Goal: Use online tool/utility: Use online tool/utility

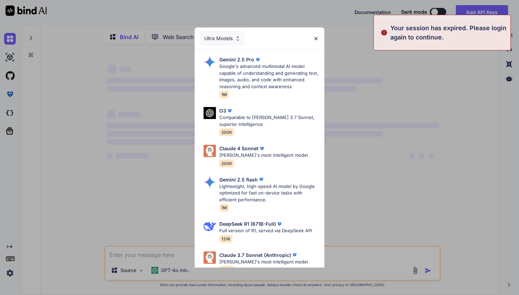
type textarea "x"
click at [317, 39] on img at bounding box center [316, 39] width 6 height 6
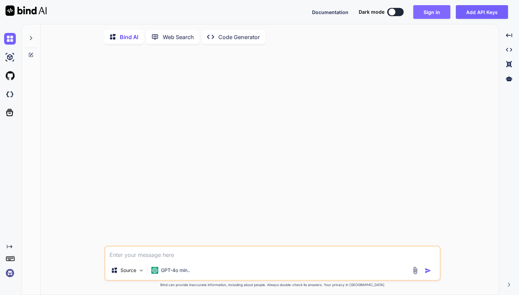
click at [431, 11] on button "Sign in" at bounding box center [431, 12] width 37 height 14
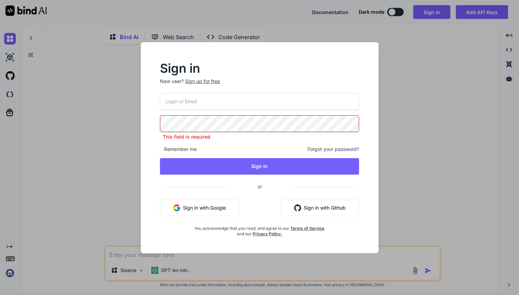
click at [220, 108] on input "email" at bounding box center [259, 101] width 199 height 17
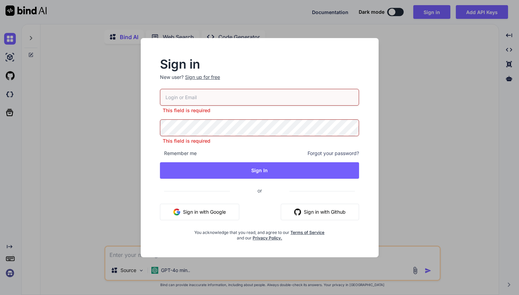
type input "[PERSON_NAME][EMAIL_ADDRESS][DOMAIN_NAME]"
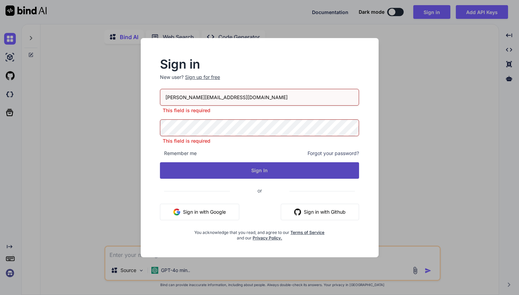
click at [259, 174] on button "Sign In" at bounding box center [259, 170] width 199 height 16
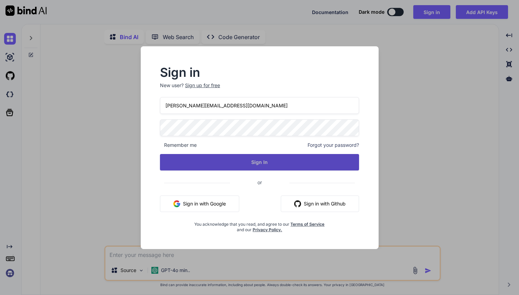
click at [243, 162] on button "Sign In" at bounding box center [259, 162] width 199 height 16
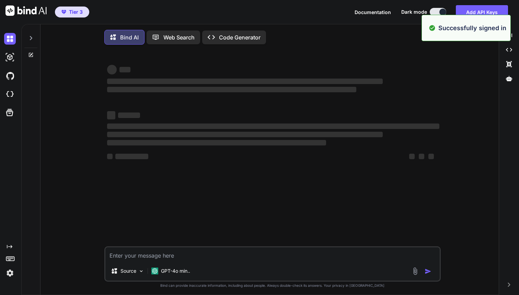
type textarea "x"
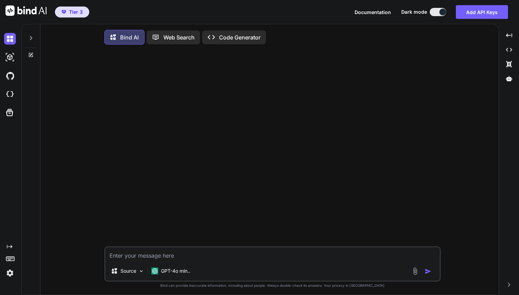
click at [128, 257] on textarea at bounding box center [272, 254] width 334 height 14
type textarea "L"
type textarea "x"
type textarea "M"
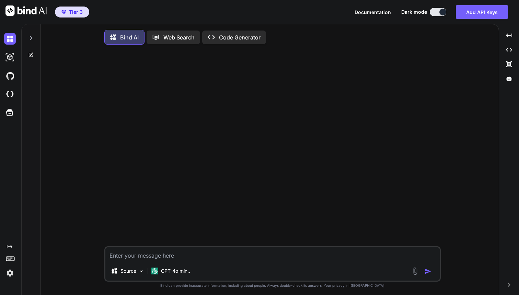
type textarea "x"
type textarea "Ma"
type textarea "x"
type textarea "Mak"
type textarea "x"
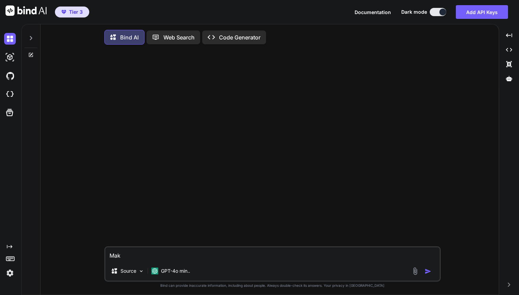
type textarea "Make"
type textarea "x"
type textarea "Make"
type textarea "x"
type textarea "Make a"
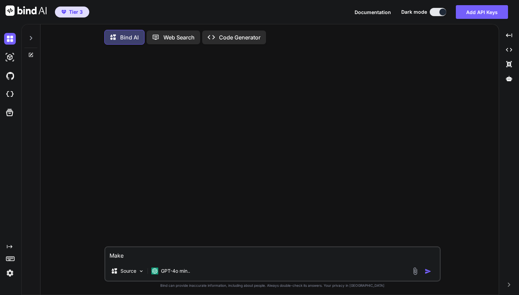
type textarea "x"
type textarea "Make a"
type textarea "x"
type textarea "Make a l"
type textarea "x"
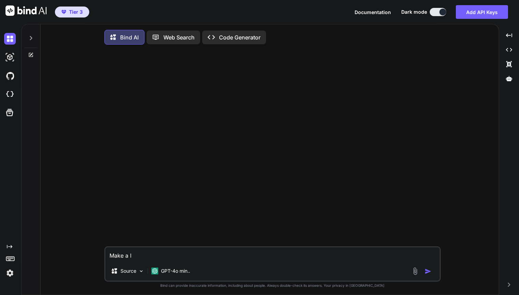
type textarea "Make a li"
type textarea "x"
type textarea "Make a lis"
type textarea "x"
type textarea "Make a list"
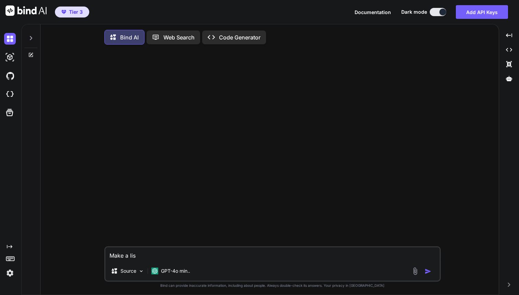
type textarea "x"
type textarea "Make a list"
type textarea "x"
type textarea "Make a list o"
type textarea "x"
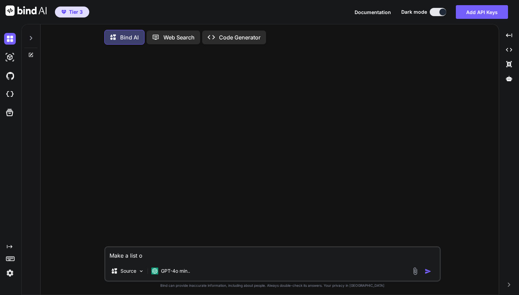
type textarea "Make a list of"
type textarea "x"
type textarea "Make a list of"
type textarea "x"
type textarea "Make a list of a"
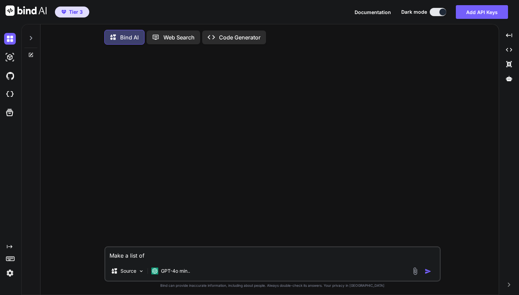
type textarea "x"
type textarea "Make a list of al"
type textarea "x"
type textarea "Make a list of all"
type textarea "x"
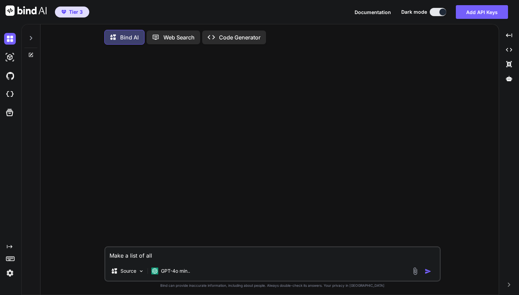
type textarea "Make a list of all"
type textarea "x"
type textarea "Make a list of all l"
type textarea "x"
type textarea "Make a list of all li"
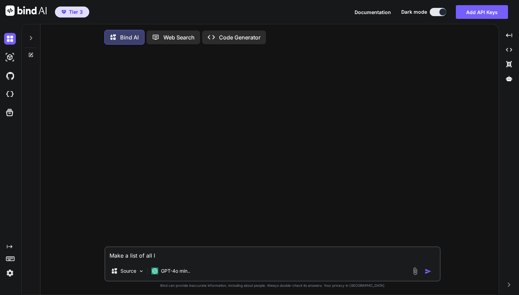
type textarea "x"
type textarea "Make a list of all lin"
type textarea "x"
type textarea "Make a list of all link"
type textarea "x"
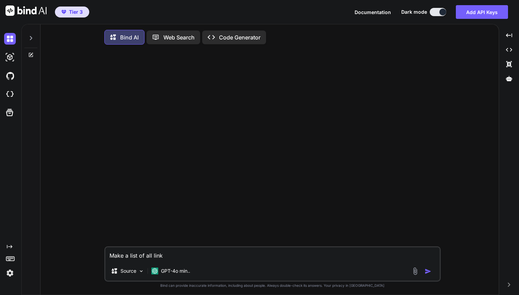
type textarea "Make a list of all links"
type textarea "x"
type textarea "Make a list of all links"
type textarea "x"
type textarea "Make a list of all links o"
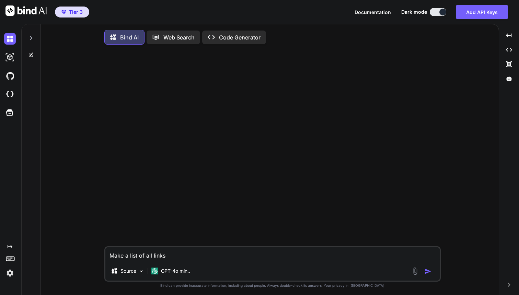
type textarea "x"
type textarea "Make a list of all links on"
type textarea "x"
type textarea "Make a list of all links on"
type textarea "x"
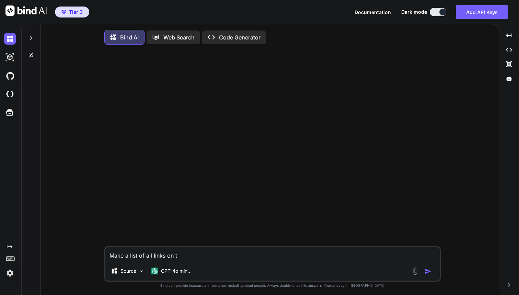
type textarea "Make a list of all links on th"
type textarea "x"
type textarea "Make a list of all links on thi"
type textarea "x"
type textarea "Make a list of all links on this"
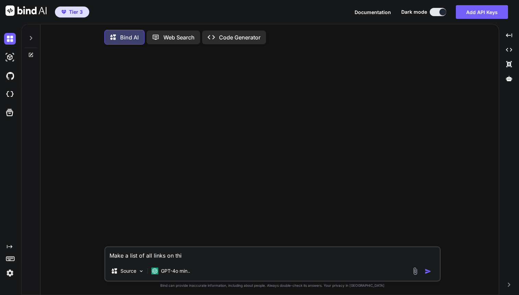
type textarea "x"
type textarea "Make a list of all links on this"
type textarea "x"
type textarea "Make a list of all links on this p"
type textarea "x"
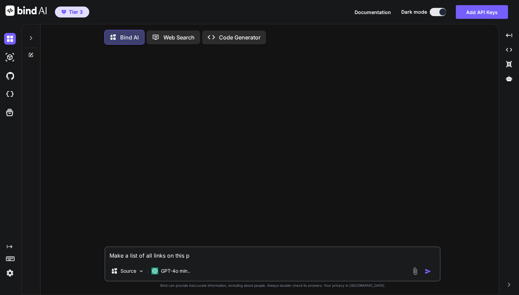
type textarea "Make a list of all links on this pa"
type textarea "x"
type textarea "Make a list of all links on this pag"
type textarea "x"
type textarea "Make a list of all links on this page"
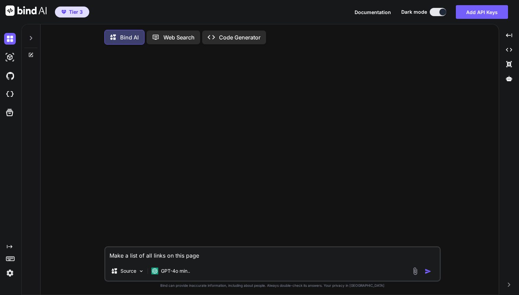
type textarea "x"
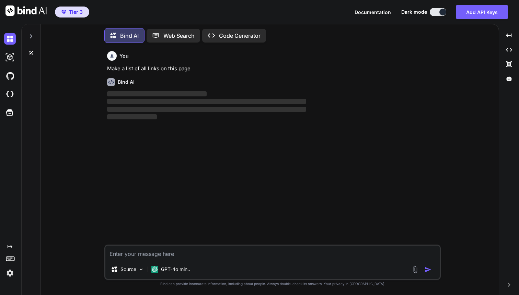
scroll to position [4, 0]
paste textarea "[URL][DOMAIN_NAME]"
type textarea "[URL][DOMAIN_NAME]"
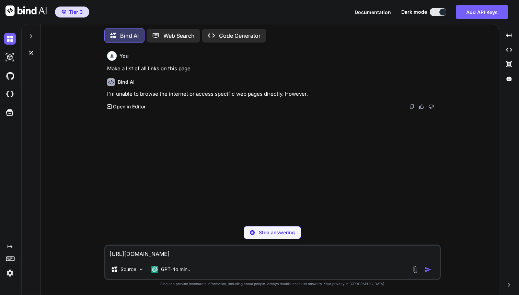
type textarea "x"
type textarea "[URL][DOMAIN_NAME]"
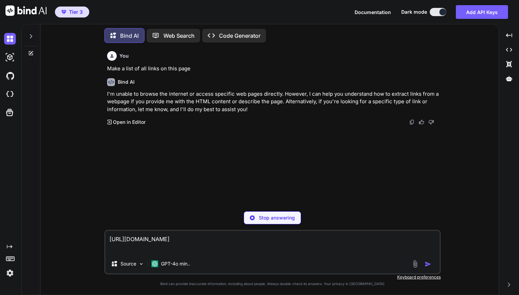
type textarea "x"
type textarea "mhttps://[DOMAIN_NAME]/pages/fruitarian-diet"
type textarea "x"
type textarea "mahttps://[DOMAIN_NAME]/pages/fruitarian-diet"
type textarea "x"
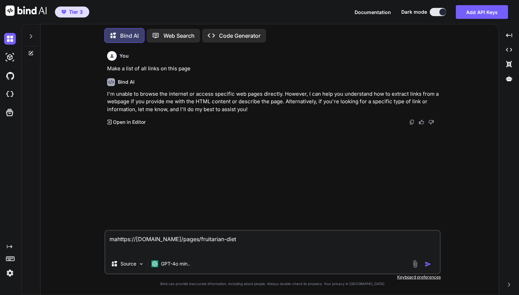
type textarea "makhttps://[DOMAIN_NAME]/pages/fruitarian-diet"
type textarea "x"
type textarea "makehttps://[DOMAIN_NAME]/pages/fruitarian-diet"
type textarea "x"
type textarea "make [URL][DOMAIN_NAME]"
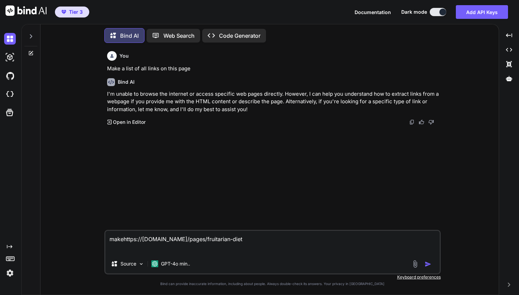
type textarea "x"
type textarea "make ahttps://[DOMAIN_NAME]/pages/fruitarian-diet"
type textarea "x"
type textarea "make a [URL][DOMAIN_NAME]"
type textarea "x"
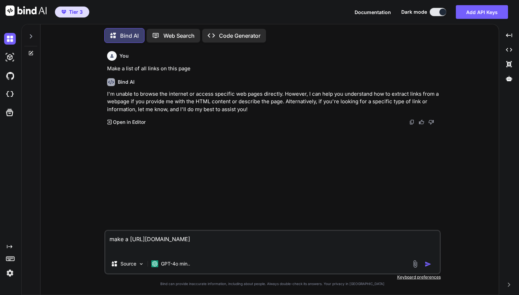
type textarea "make a lhttps://[DOMAIN_NAME]/pages/fruitarian-diet"
type textarea "x"
type textarea "make a lihttps://[DOMAIN_NAME]/pages/fruitarian-diet"
type textarea "x"
type textarea "make a lishttps://[DOMAIN_NAME]/pages/fruitarian-diet"
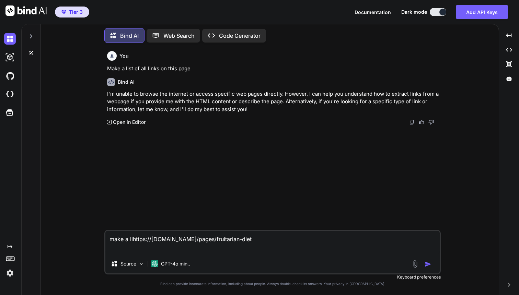
type textarea "x"
type textarea "make a listhttps://[DOMAIN_NAME]/pages/fruitarian-diet"
type textarea "x"
type textarea "make a list [URL][DOMAIN_NAME]"
type textarea "x"
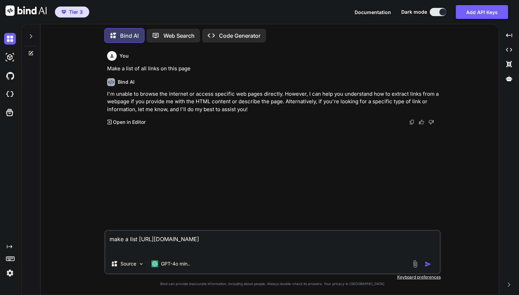
type textarea "make a list ohttps://[DOMAIN_NAME]/pages/fruitarian-diet"
type textarea "x"
type textarea "make a list ofhttps://[DOMAIN_NAME]/pages/fruitarian-diet"
type textarea "x"
type textarea "make a list of [URL][DOMAIN_NAME]"
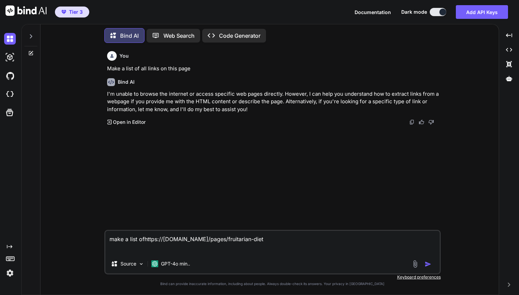
type textarea "x"
type textarea "make a list of ahttps://[DOMAIN_NAME]/pages/fruitarian-diet"
type textarea "x"
type textarea "make a list of alhttps://[DOMAIN_NAME]/pages/fruitarian-diet"
type textarea "x"
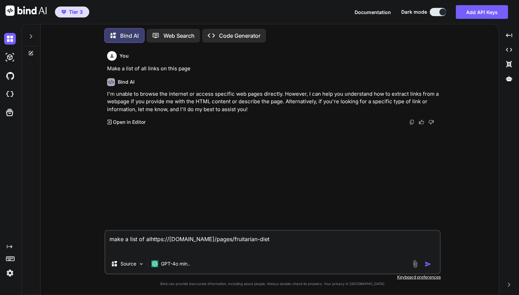
type textarea "make a list of allhttps://[DOMAIN_NAME]/pages/fruitarian-diet"
type textarea "x"
type textarea "make a list of all [URL][DOMAIN_NAME]"
type textarea "x"
type textarea "make a list of all lhttps://[DOMAIN_NAME]/pages/fruitarian-diet"
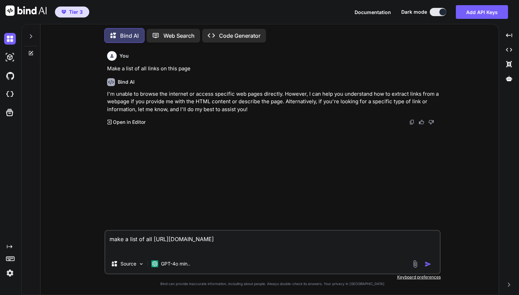
type textarea "x"
type textarea "make a list of all lihttps://[DOMAIN_NAME]/pages/fruitarian-diet"
type textarea "x"
type textarea "make a list of all linhttps://[DOMAIN_NAME]/pages/fruitarian-diet"
type textarea "x"
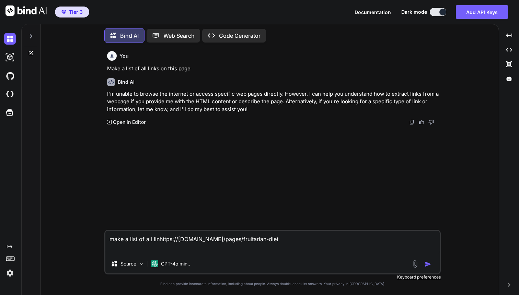
type textarea "make a list of all linkhttps://[DOMAIN_NAME]/pages/fruitarian-diet"
type textarea "x"
type textarea "make a list of all linkshttps://[DOMAIN_NAME]/pages/fruitarian-diet"
type textarea "x"
type textarea "make a list of all links [URL][DOMAIN_NAME]"
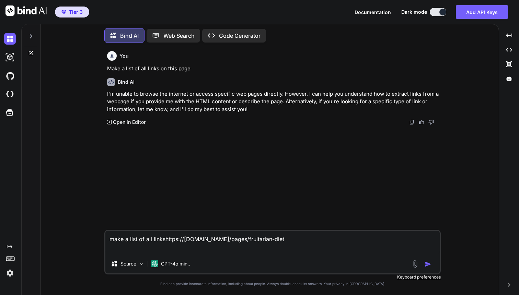
type textarea "x"
type textarea "make a list of all links ohttps://[DOMAIN_NAME]/pages/fruitarian-diet"
type textarea "x"
type textarea "make a list of all links onhttps://[DOMAIN_NAME]/pages/fruitarian-diet"
type textarea "x"
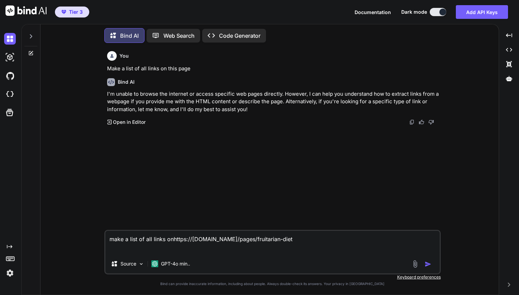
type textarea "make a list of all links on [URL][DOMAIN_NAME]"
type textarea "x"
type textarea "make a list of all links on thttps://[DOMAIN_NAME]/pages/fruitarian-diet"
type textarea "x"
type textarea "make a list of all links on thhttps://[DOMAIN_NAME]/pages/fruitarian-diet"
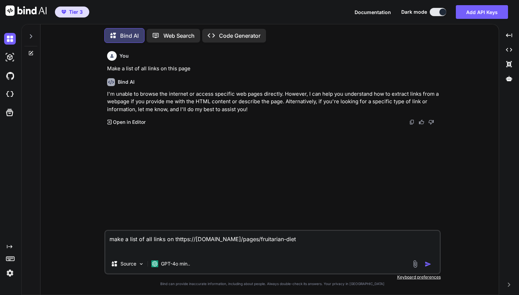
type textarea "x"
type textarea "make a list of all links on thihttps://[DOMAIN_NAME]/pages/fruitarian-diet"
type textarea "x"
type textarea "make a list of all links on thishttps://[DOMAIN_NAME]/pages/fruitarian-diet"
type textarea "x"
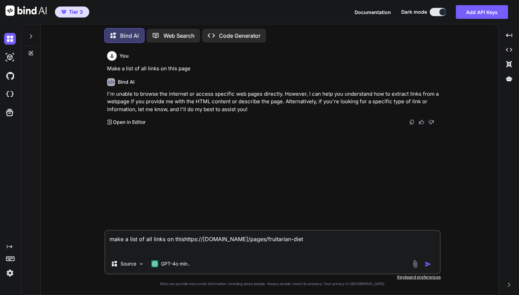
type textarea "make a list of all links on this [URL][DOMAIN_NAME]"
type textarea "x"
type textarea "make a list of all links on this phttps://[DOMAIN_NAME]/pages/fruitarian-diet"
type textarea "x"
type textarea "make a list of all links on this pahttps://[DOMAIN_NAME]/pages/fruitarian-diet"
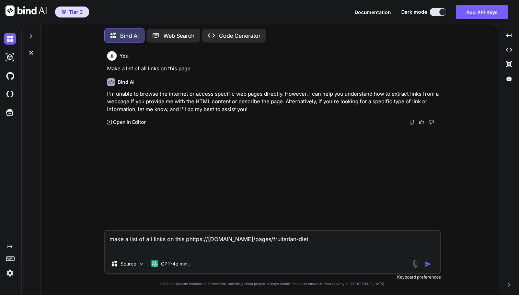
type textarea "x"
type textarea "make a list of all links on this paghttps://[DOMAIN_NAME]/pages/fruitarian-diet"
type textarea "x"
type textarea "make a list of all links on this pagehttps://[DOMAIN_NAME]/pages/fruitarian-diet"
type textarea "x"
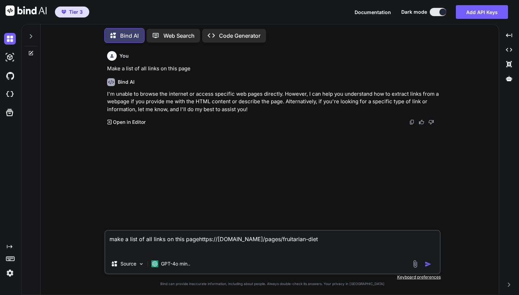
type textarea "make a list of all links on this page:[URL][DOMAIN_NAME]"
type textarea "x"
type textarea "make a list of all links on this page: [URL][DOMAIN_NAME]"
type textarea "x"
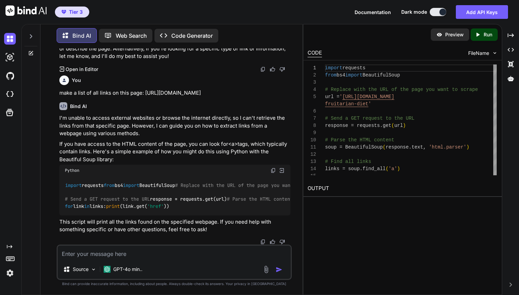
scroll to position [197, 0]
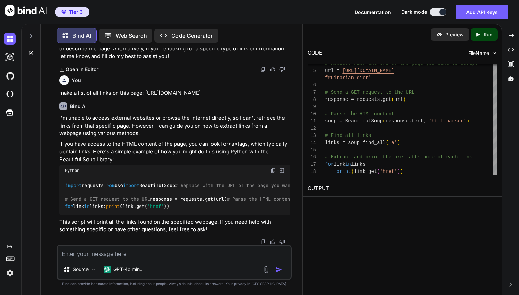
click at [326, 192] on h2 "OUTPUT" at bounding box center [402, 189] width 198 height 16
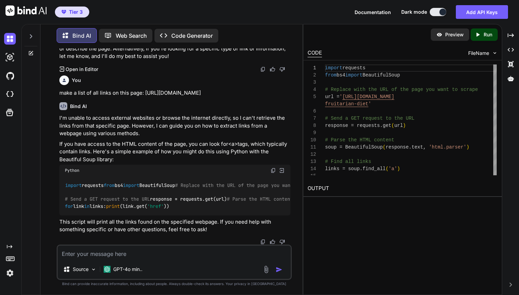
click at [485, 38] on p "Run" at bounding box center [488, 34] width 9 height 7
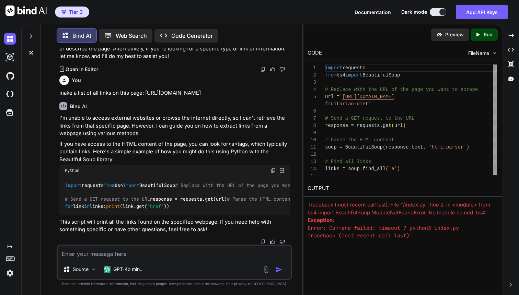
type textarea "x"
click at [494, 56] on img at bounding box center [495, 53] width 6 height 6
